Goal: Book appointment/travel/reservation

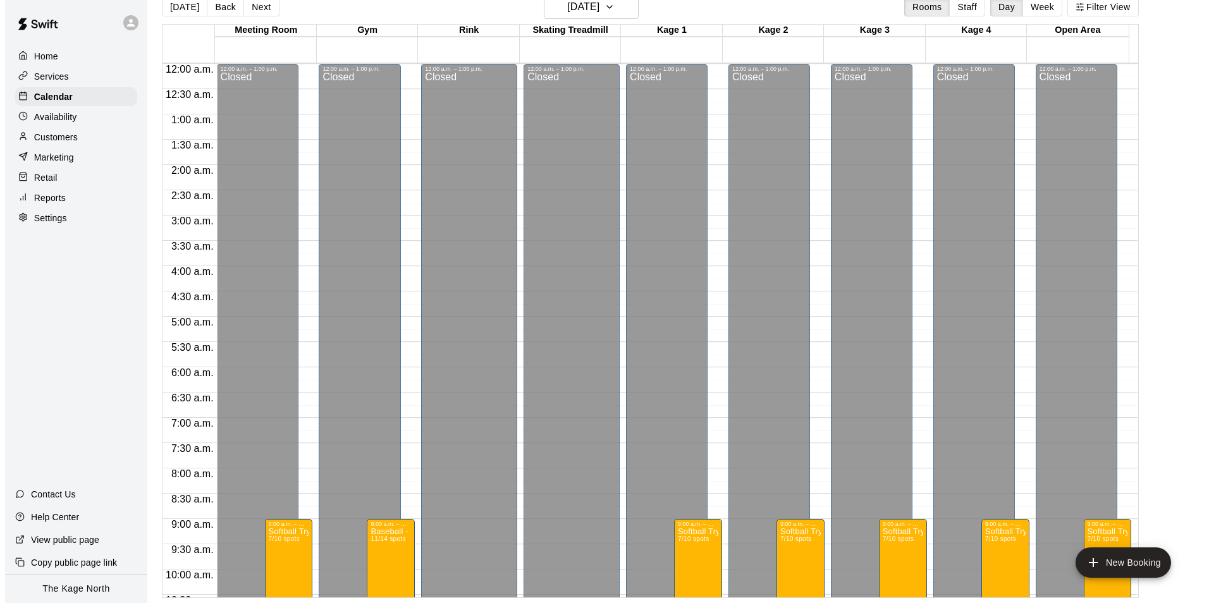
scroll to position [682, 0]
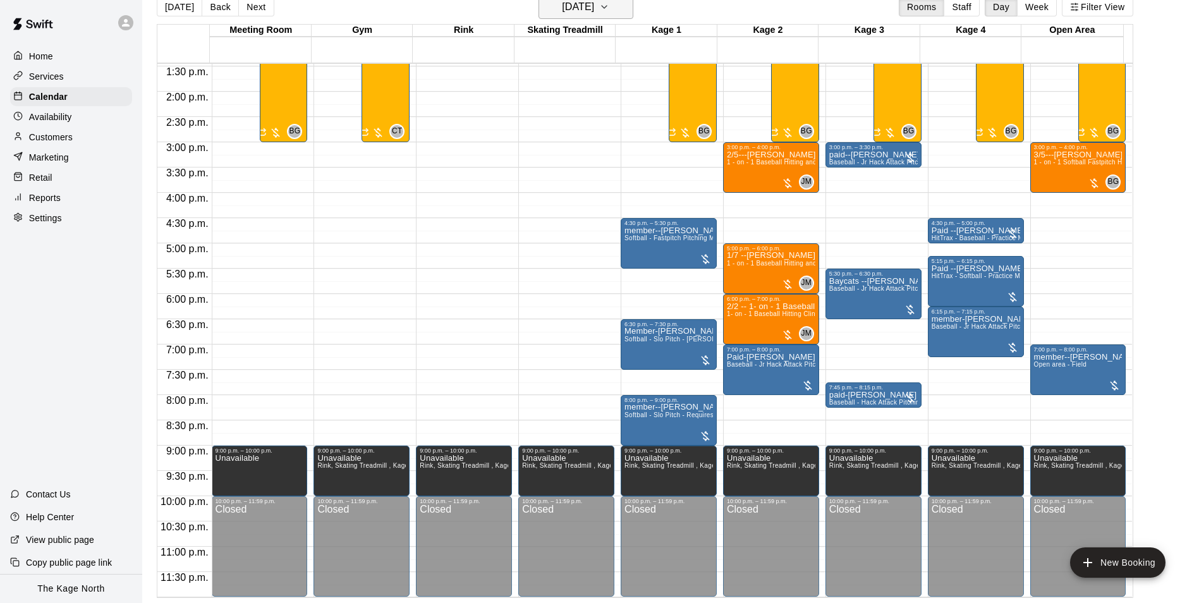
click at [594, 4] on h6 "[DATE]" at bounding box center [578, 7] width 32 height 18
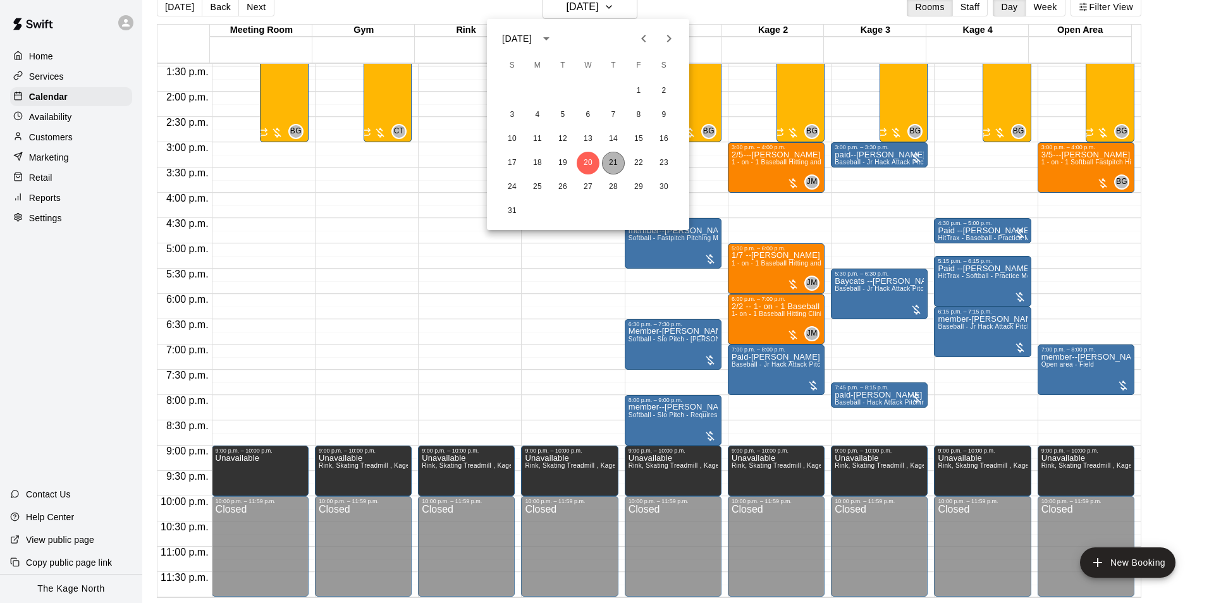
click at [611, 166] on button "21" at bounding box center [613, 163] width 23 height 23
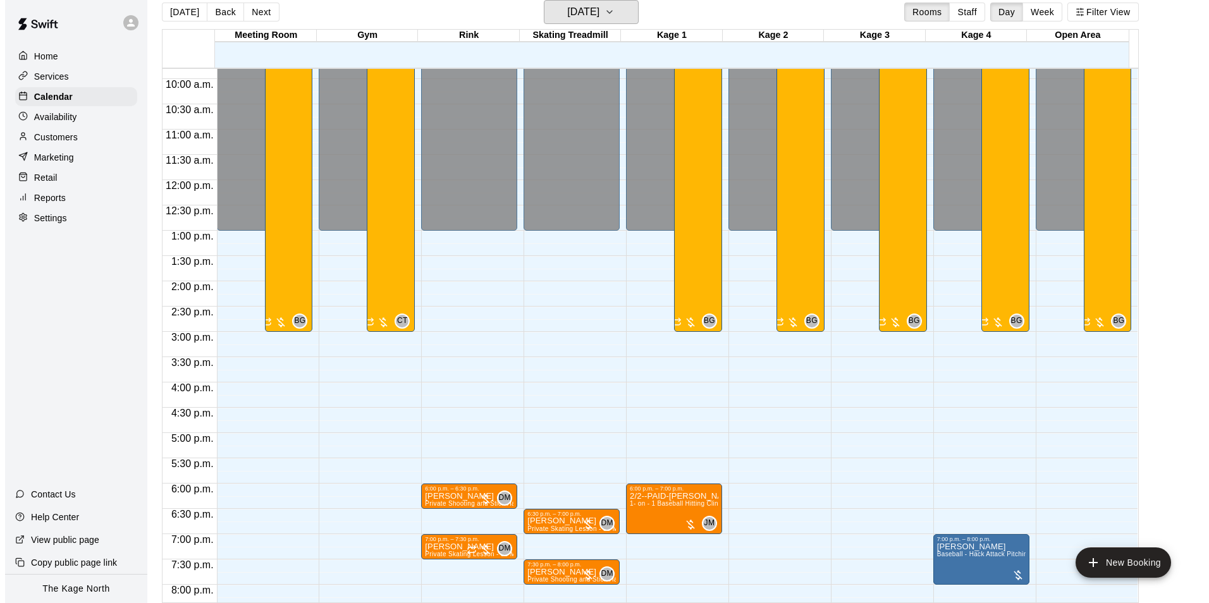
scroll to position [555, 0]
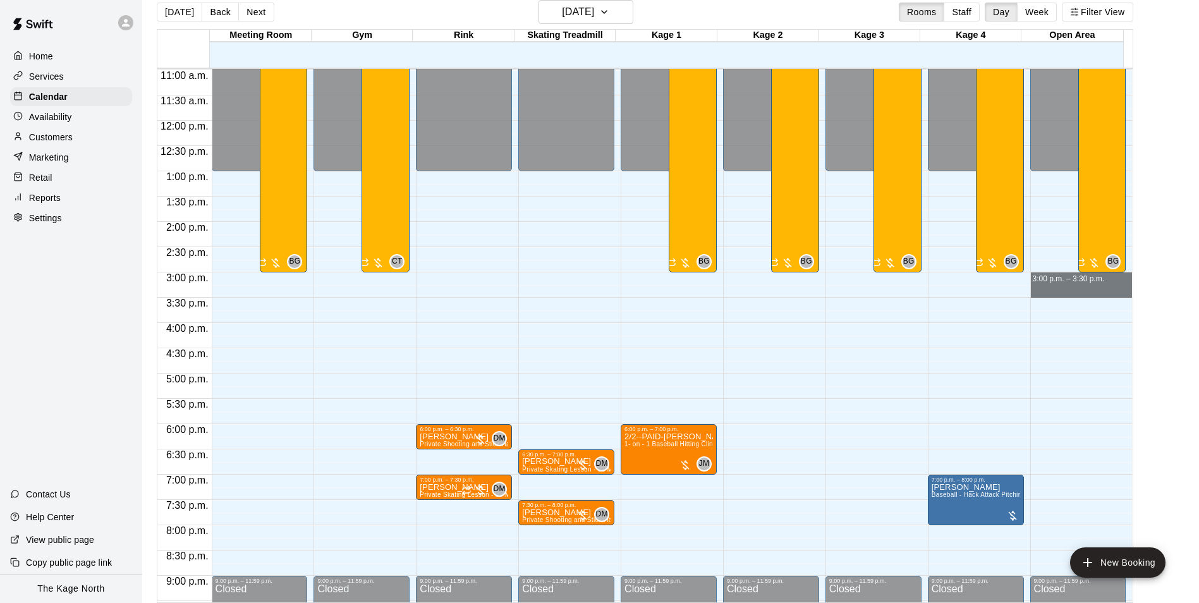
drag, startPoint x: 1066, startPoint y: 278, endPoint x: 1066, endPoint y: 295, distance: 17.1
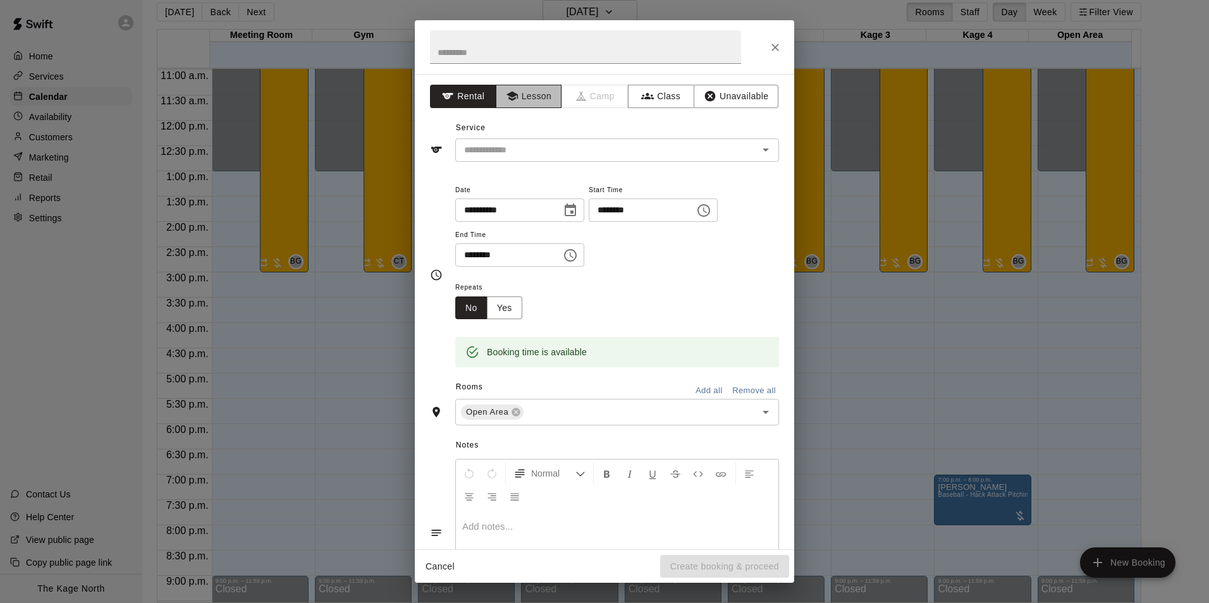
click at [512, 94] on icon "button" at bounding box center [511, 96] width 11 height 9
click at [479, 88] on button "Rental" at bounding box center [463, 96] width 66 height 23
click at [498, 149] on input "text" at bounding box center [598, 150] width 279 height 16
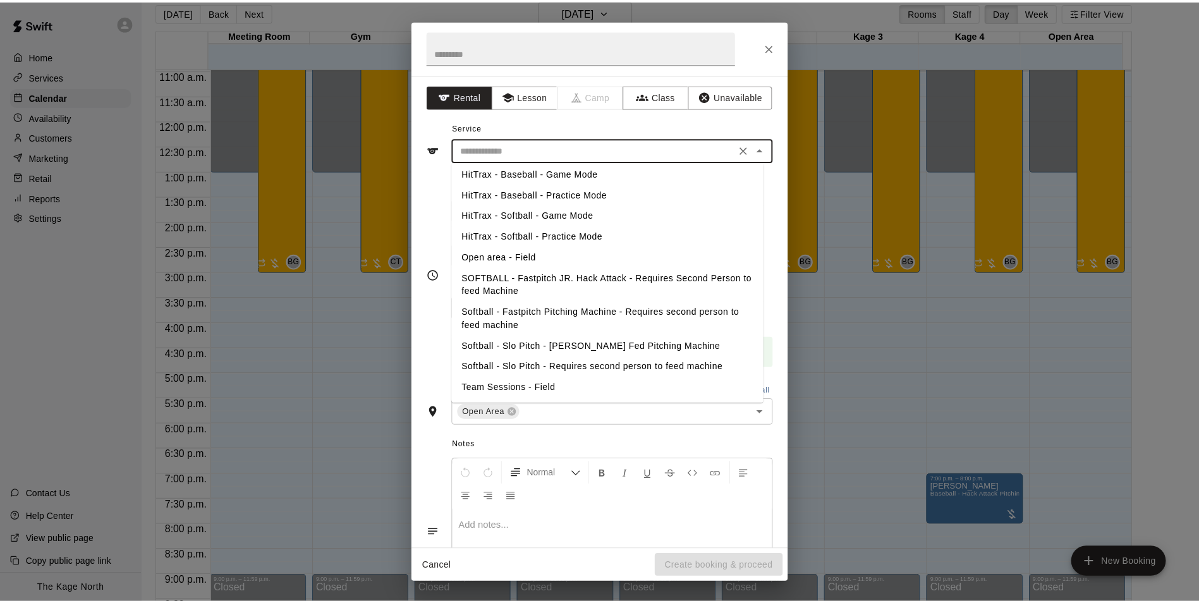
scroll to position [252, 0]
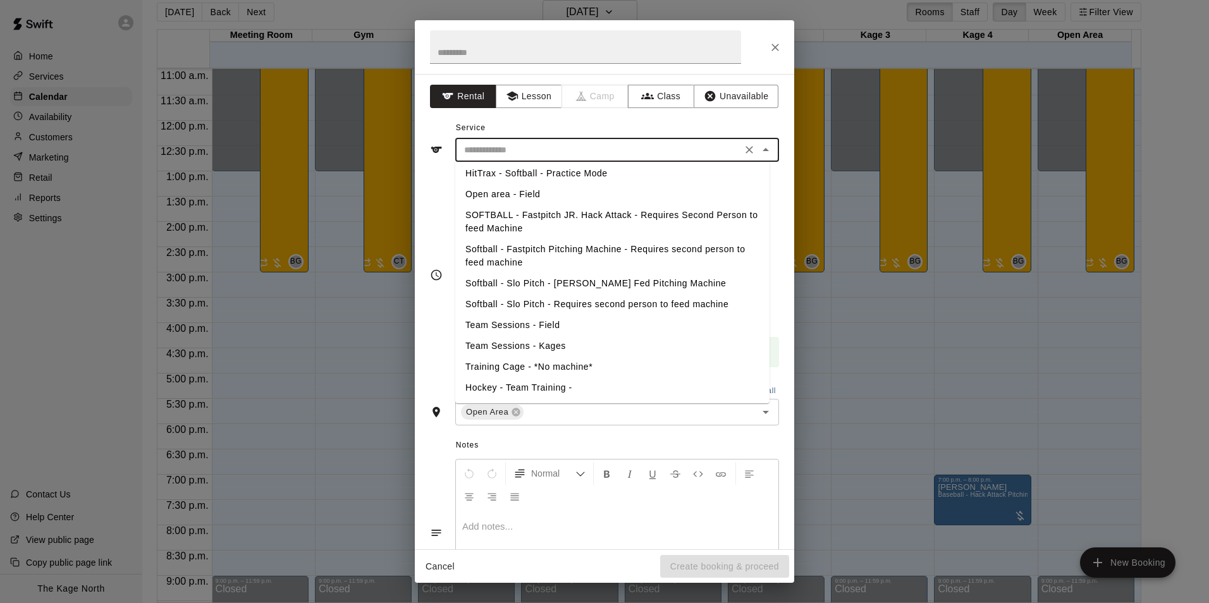
click at [528, 367] on li "Training Cage - *No machine*" at bounding box center [612, 367] width 314 height 21
type input "**********"
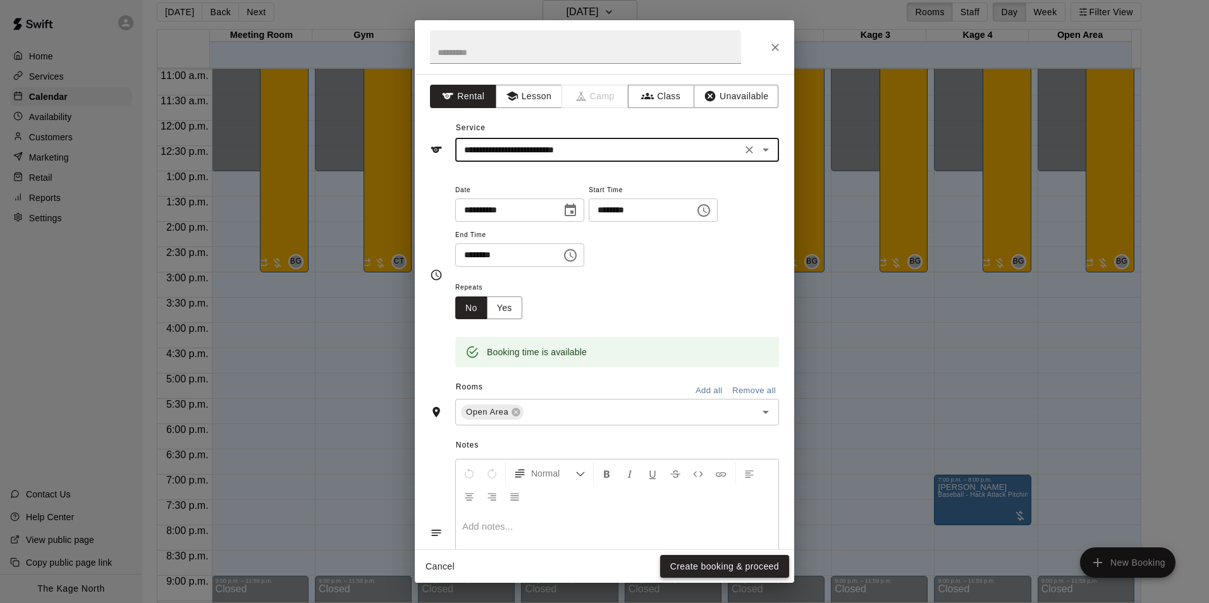
click at [716, 562] on button "Create booking & proceed" at bounding box center [724, 566] width 129 height 23
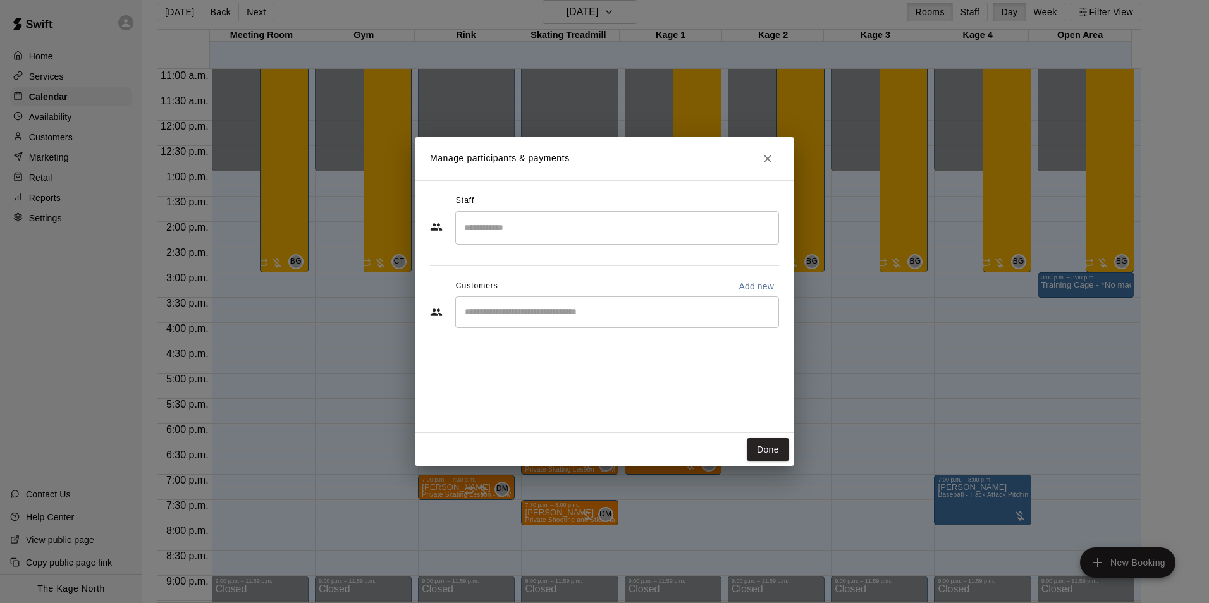
click at [549, 319] on div "​" at bounding box center [617, 313] width 324 height 32
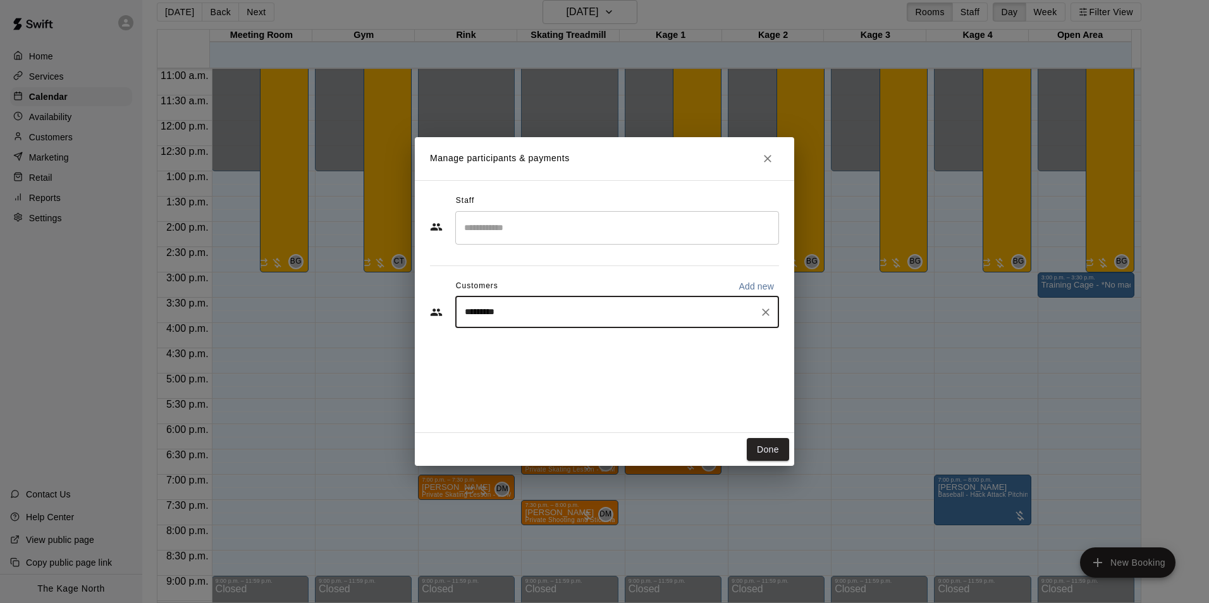
type input "**********"
click at [548, 342] on div "[PERSON_NAME]" at bounding box center [559, 341] width 136 height 13
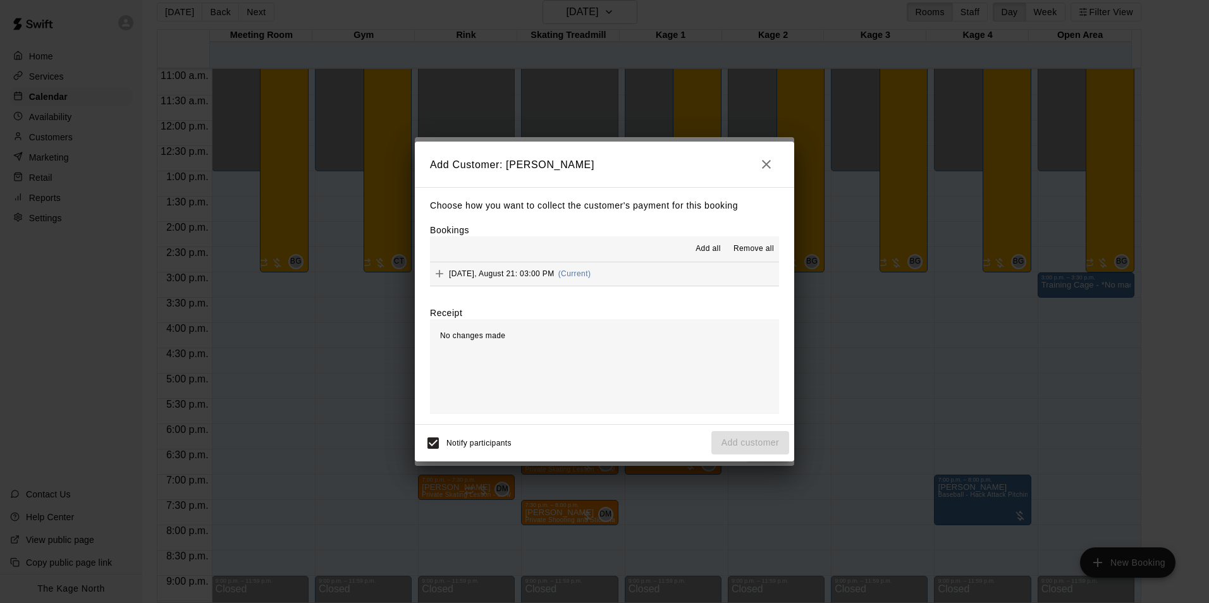
click at [711, 254] on span "Add all" at bounding box center [707, 249] width 25 height 13
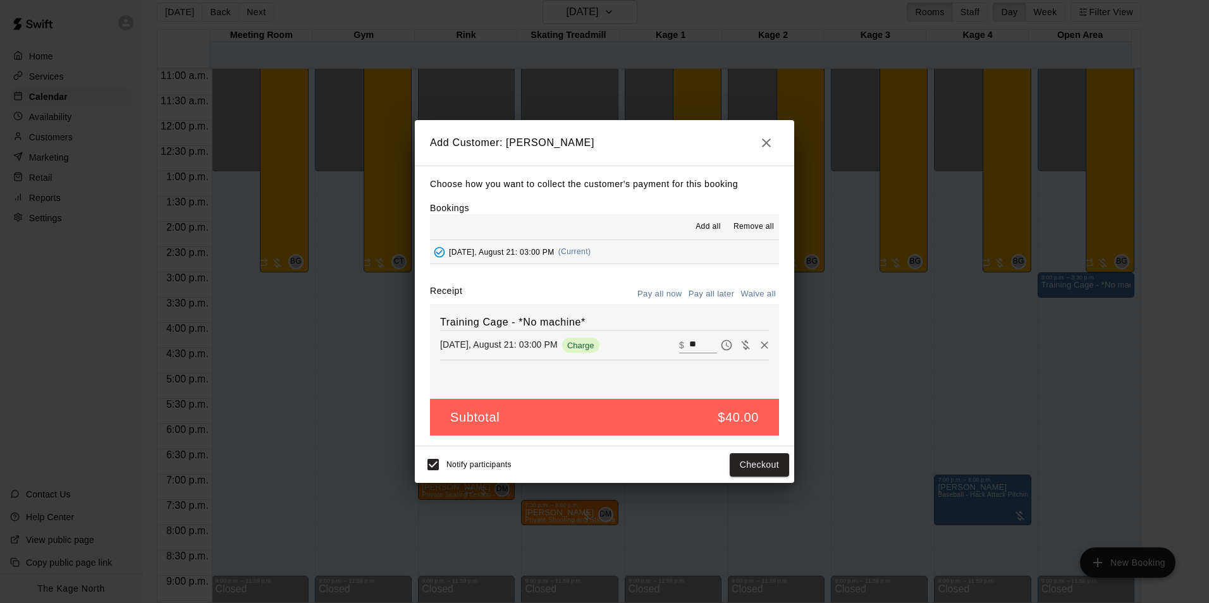
click at [723, 299] on button "Pay all later" at bounding box center [711, 295] width 52 height 20
click at [758, 472] on button "Add customer" at bounding box center [750, 464] width 78 height 23
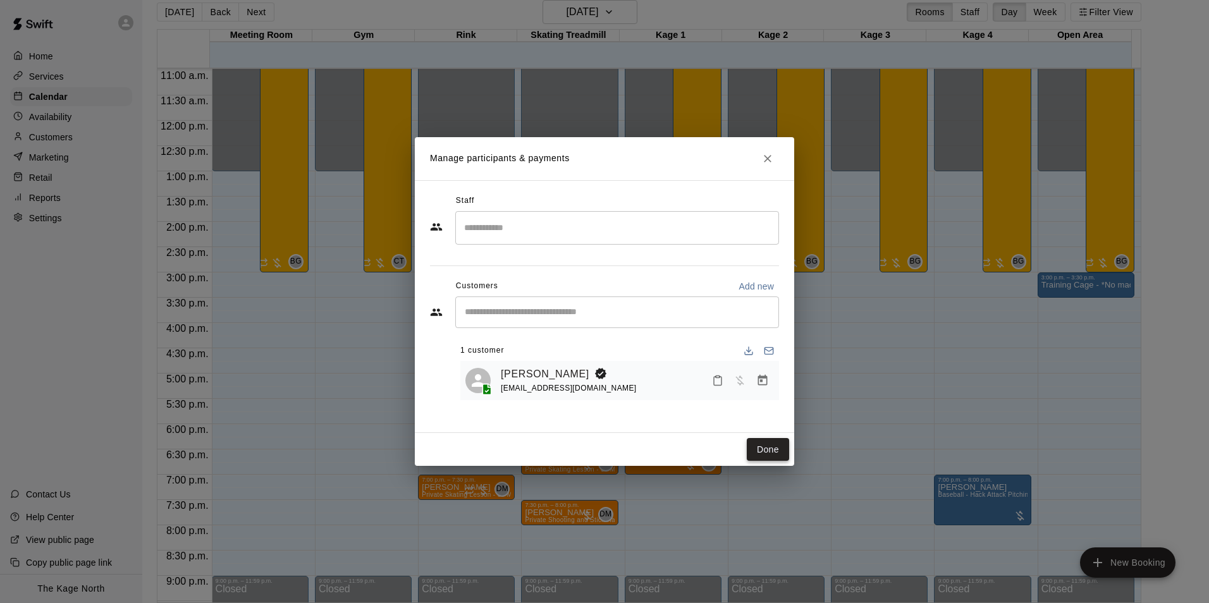
click at [760, 443] on button "Done" at bounding box center [768, 449] width 42 height 23
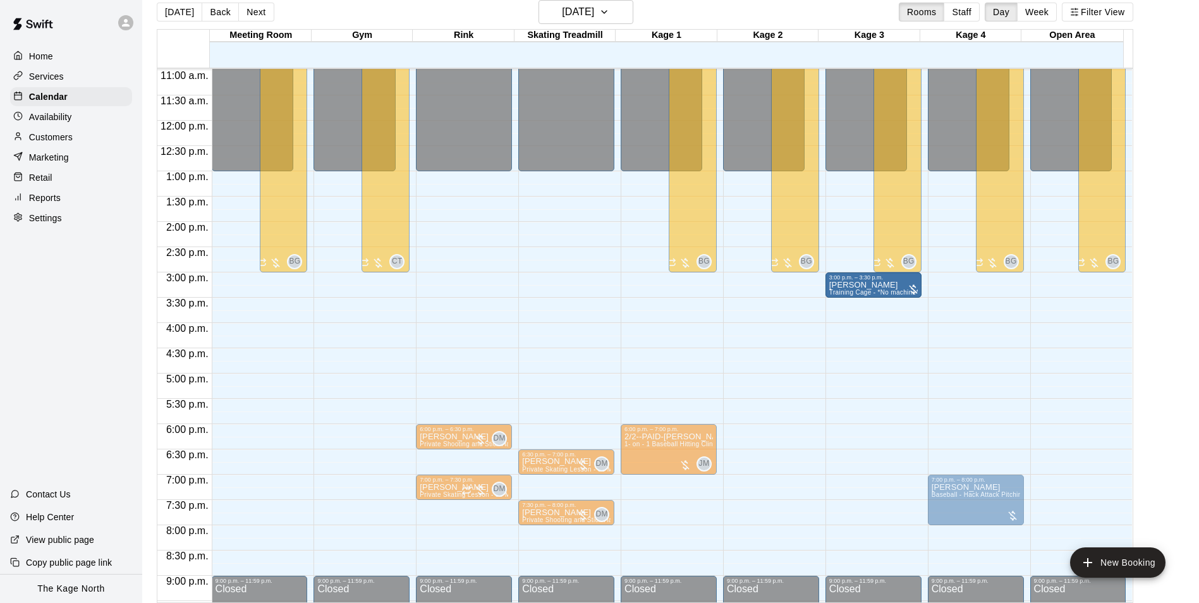
drag, startPoint x: 1087, startPoint y: 284, endPoint x: 884, endPoint y: 291, distance: 203.1
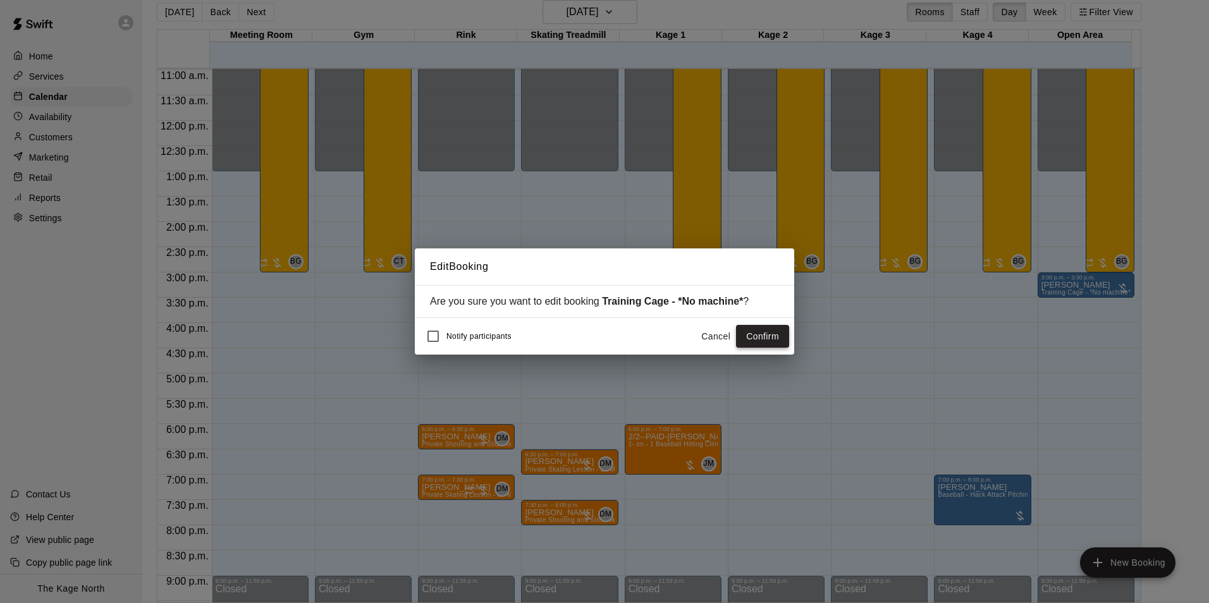
click at [764, 328] on button "Confirm" at bounding box center [762, 336] width 53 height 23
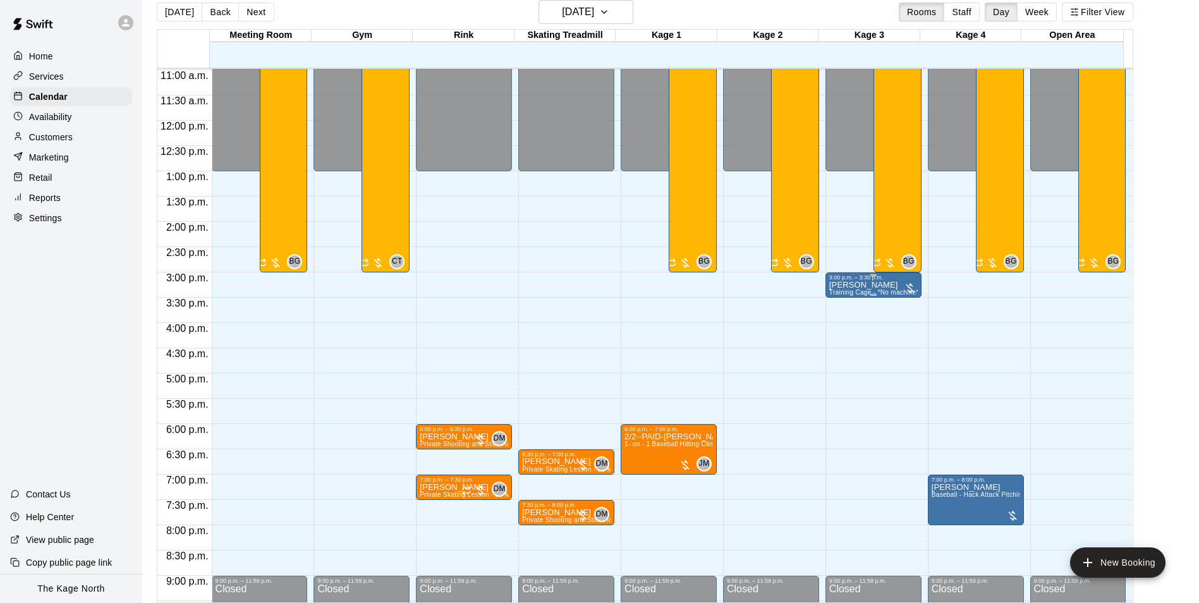
click at [851, 285] on p "[PERSON_NAME]" at bounding box center [874, 285] width 89 height 0
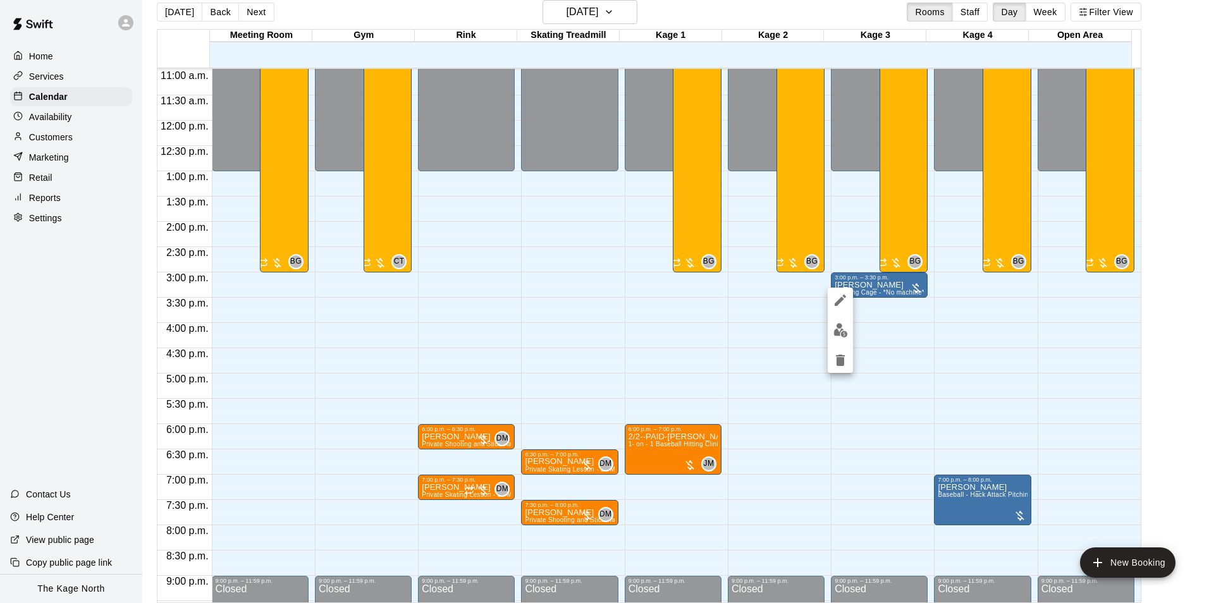
click at [841, 303] on icon "edit" at bounding box center [840, 300] width 15 height 15
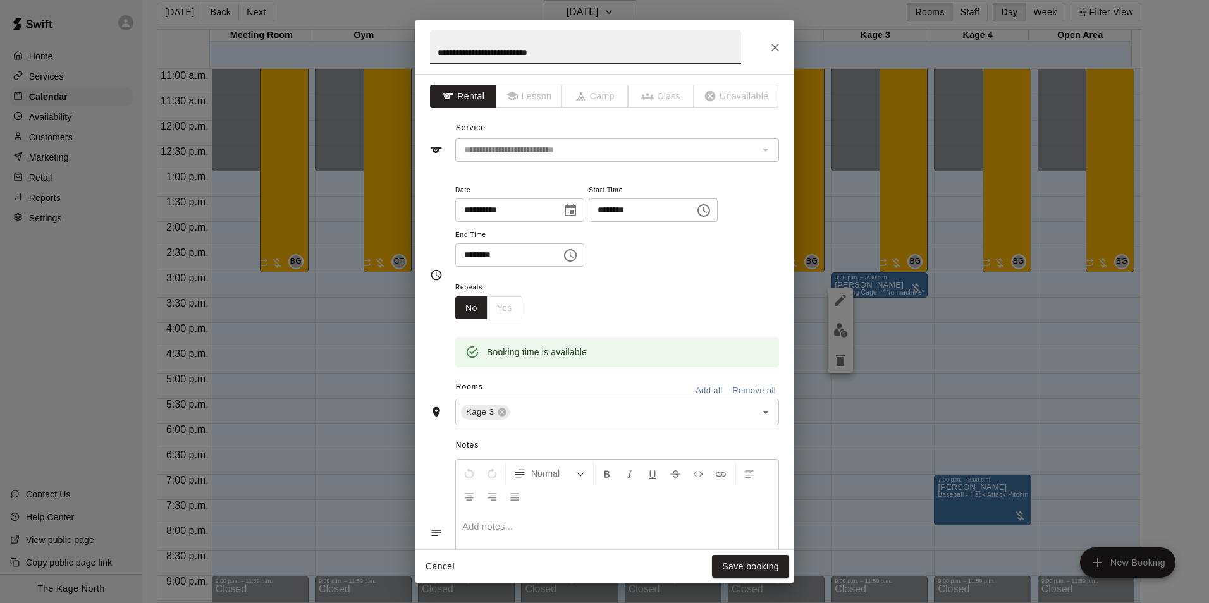
drag, startPoint x: 436, startPoint y: 54, endPoint x: 601, endPoint y: 51, distance: 164.4
click at [601, 51] on input "**********" at bounding box center [585, 47] width 311 height 34
type input "**********"
click at [748, 571] on button "Save booking" at bounding box center [750, 566] width 77 height 23
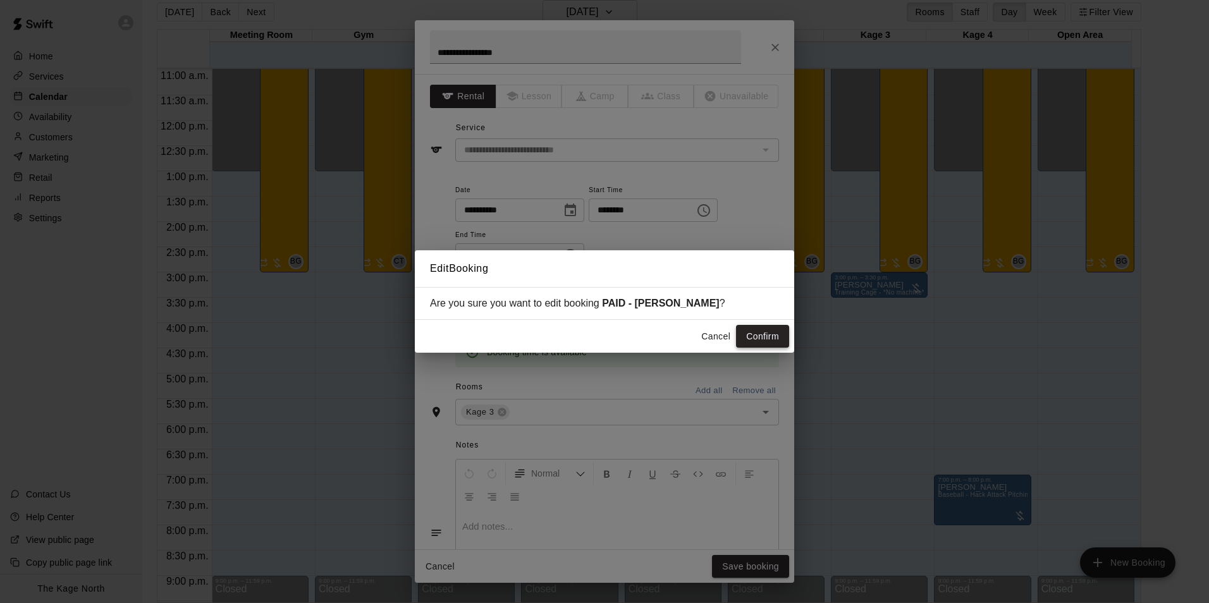
click at [757, 341] on button "Confirm" at bounding box center [762, 336] width 53 height 23
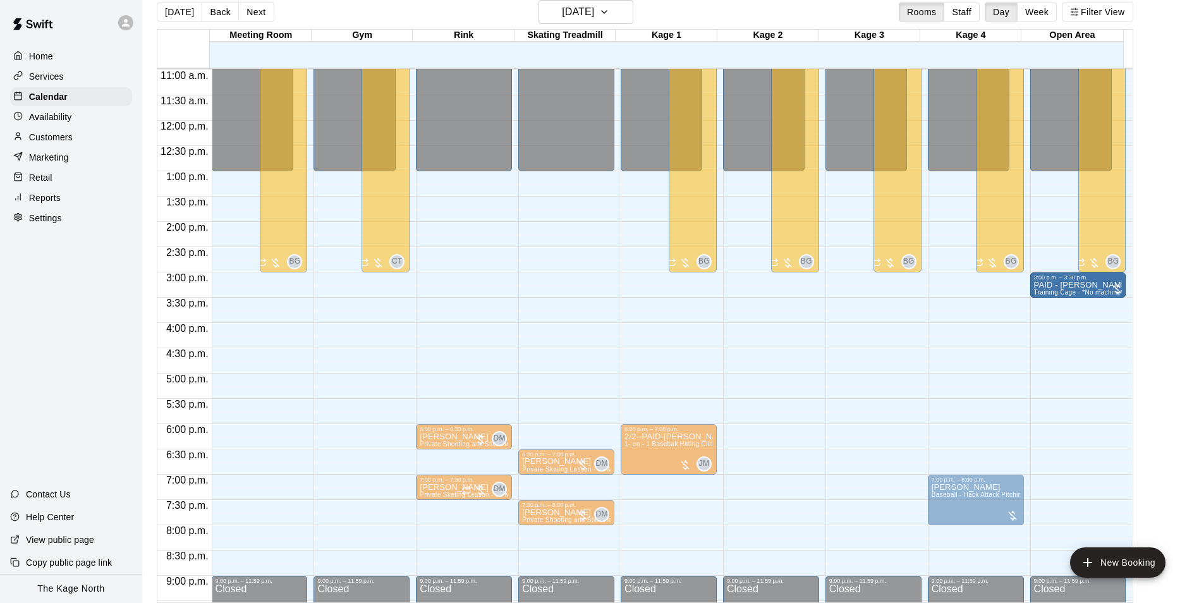
drag, startPoint x: 830, startPoint y: 286, endPoint x: 1051, endPoint y: 287, distance: 220.7
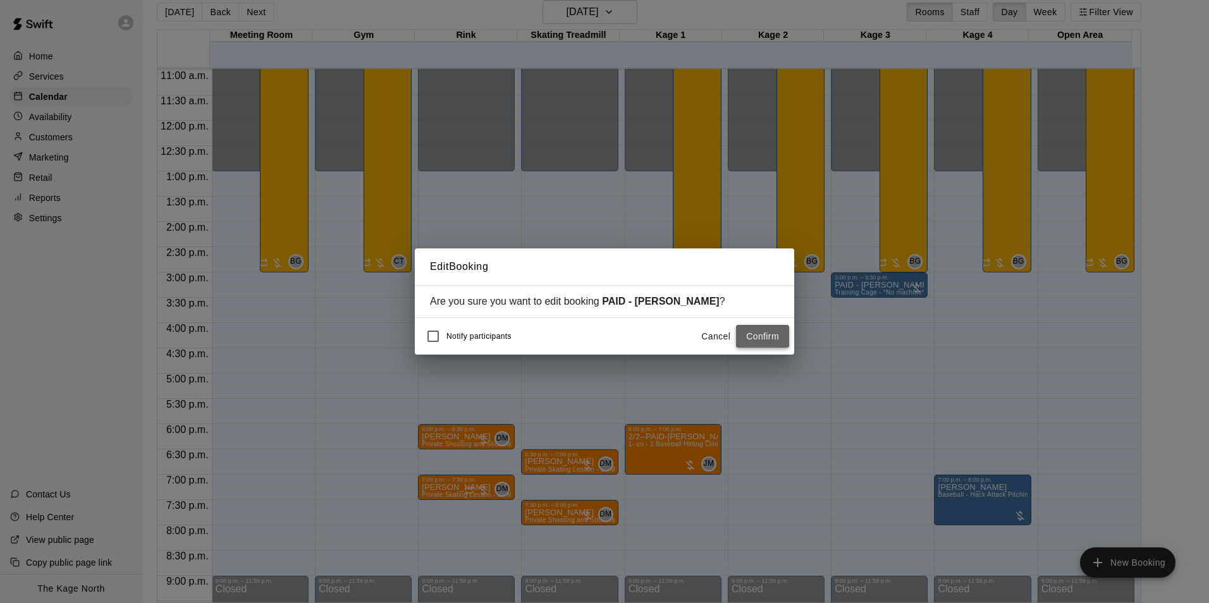
click at [754, 339] on button "Confirm" at bounding box center [762, 336] width 53 height 23
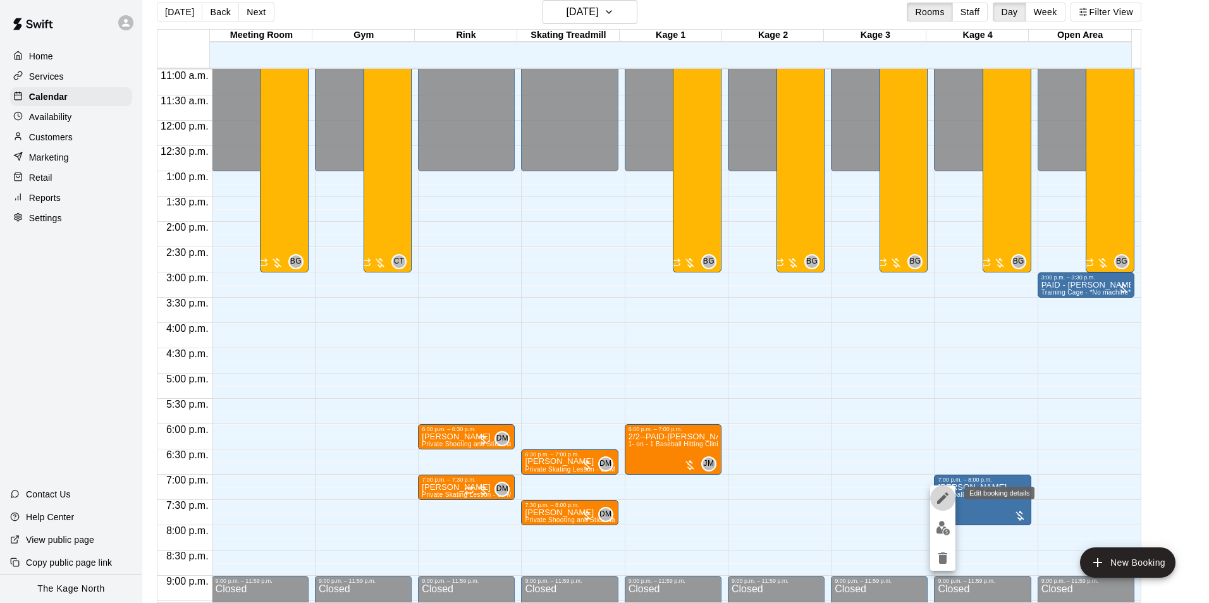
click at [945, 500] on icon "edit" at bounding box center [942, 498] width 15 height 15
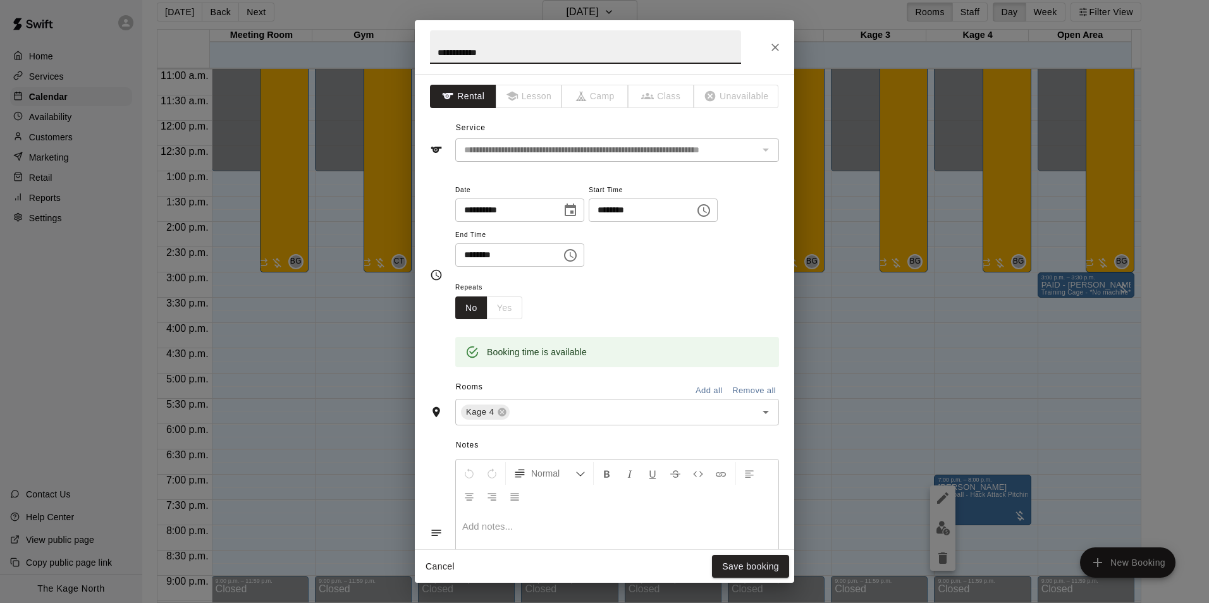
click at [436, 56] on input "**********" at bounding box center [585, 47] width 311 height 34
type input "**********"
click at [751, 565] on button "Save booking" at bounding box center [750, 566] width 77 height 23
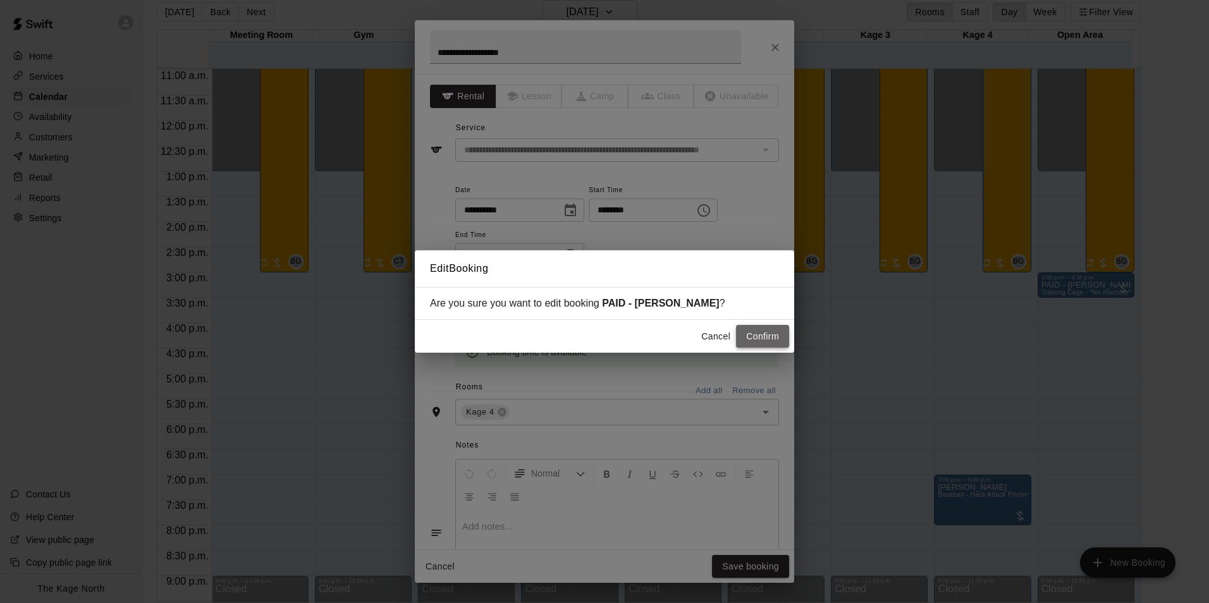
click at [747, 333] on button "Confirm" at bounding box center [762, 336] width 53 height 23
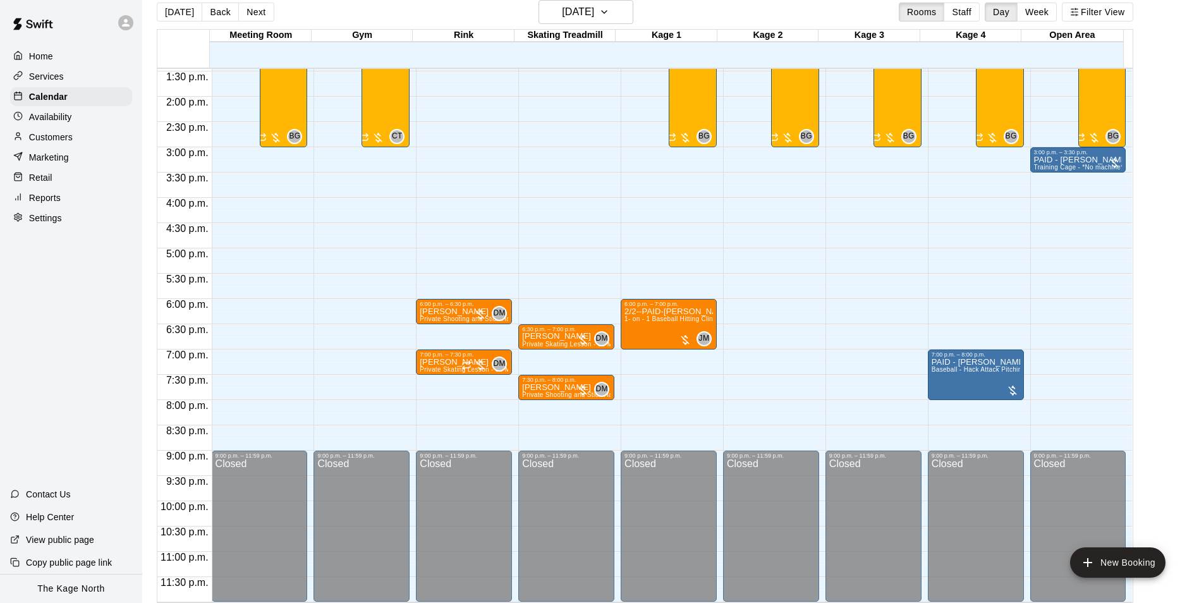
scroll to position [618, 0]
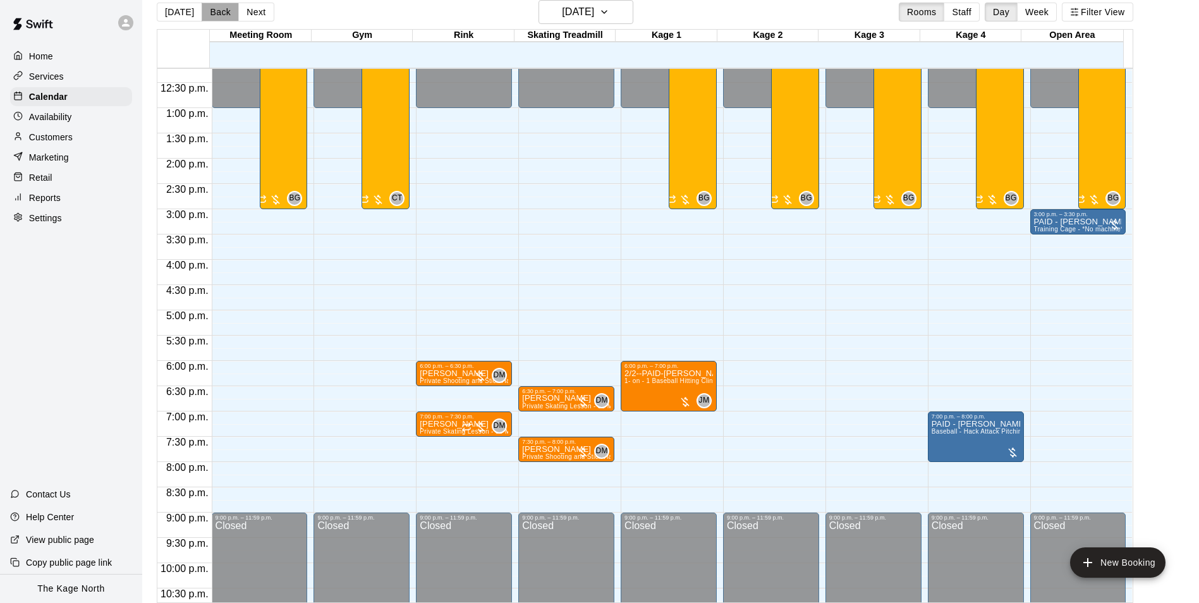
click at [207, 9] on button "Back" at bounding box center [220, 12] width 37 height 19
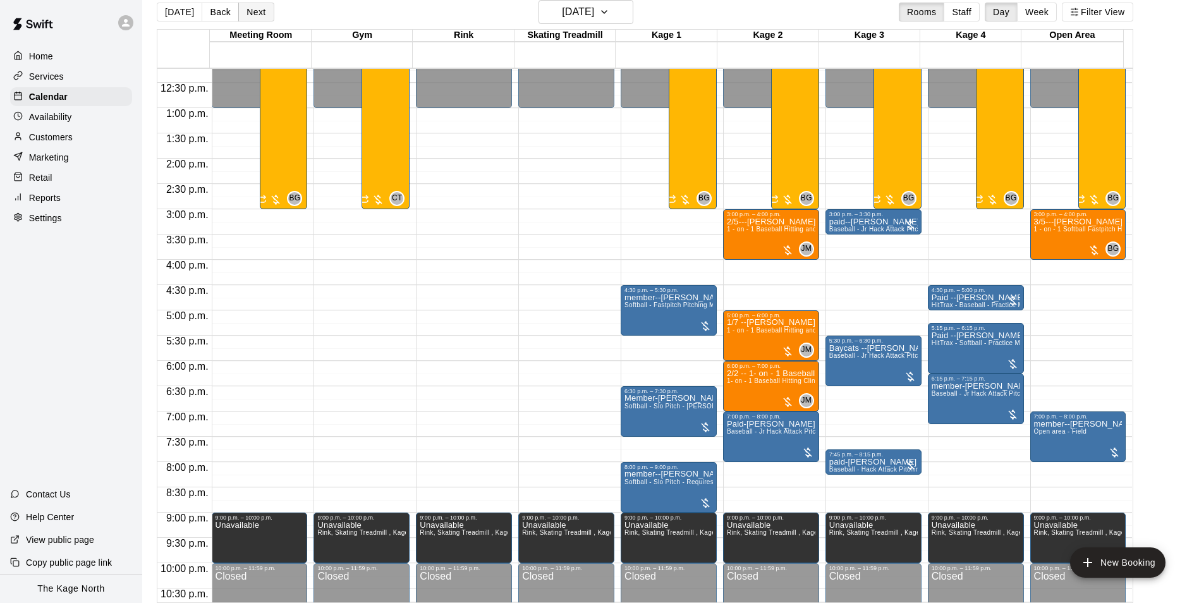
click at [249, 11] on button "Next" at bounding box center [255, 12] width 35 height 19
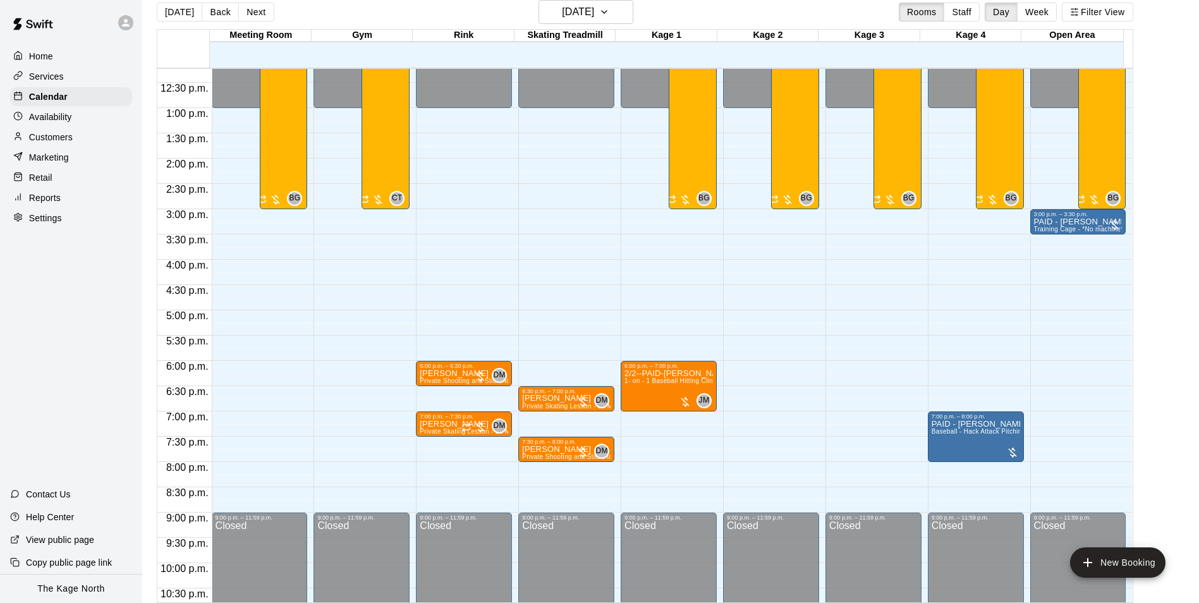
drag, startPoint x: 183, startPoint y: 13, endPoint x: 506, endPoint y: 69, distance: 328.5
click at [183, 13] on button "[DATE]" at bounding box center [180, 12] width 46 height 19
